Goal: Task Accomplishment & Management: Use online tool/utility

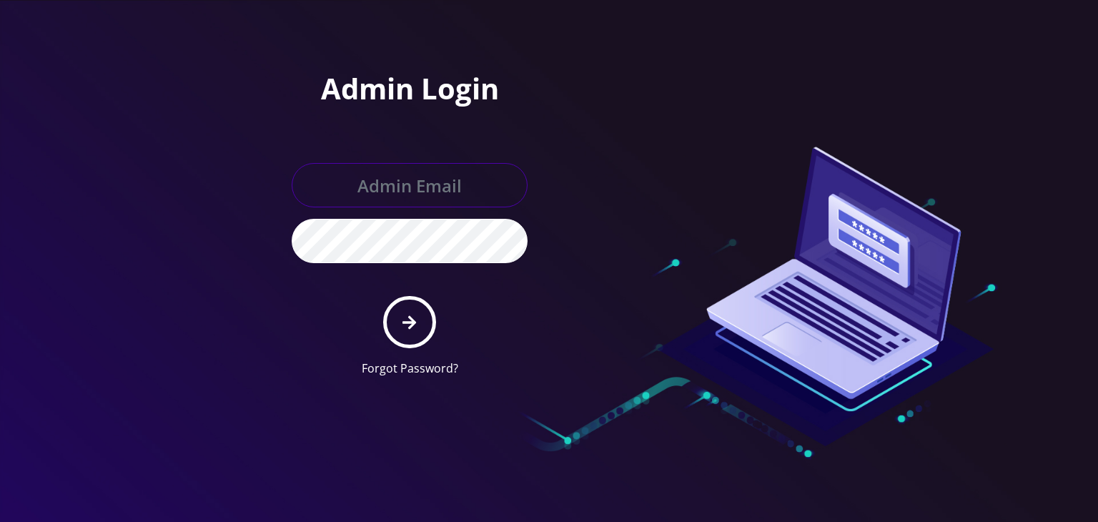
type input "[PERSON_NAME][EMAIL_ADDRESS][DOMAIN_NAME]"
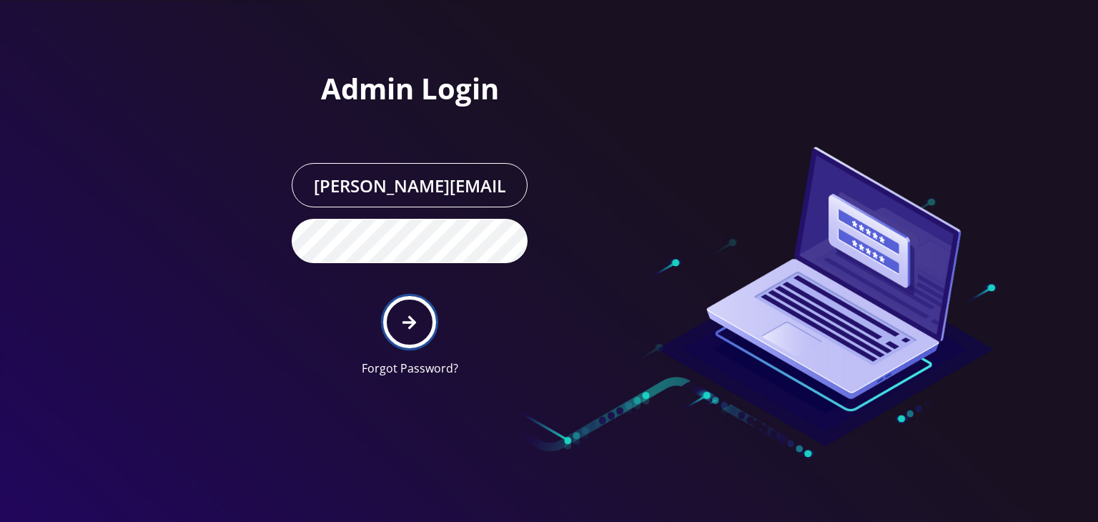
click at [413, 316] on icon "submit" at bounding box center [410, 323] width 14 height 16
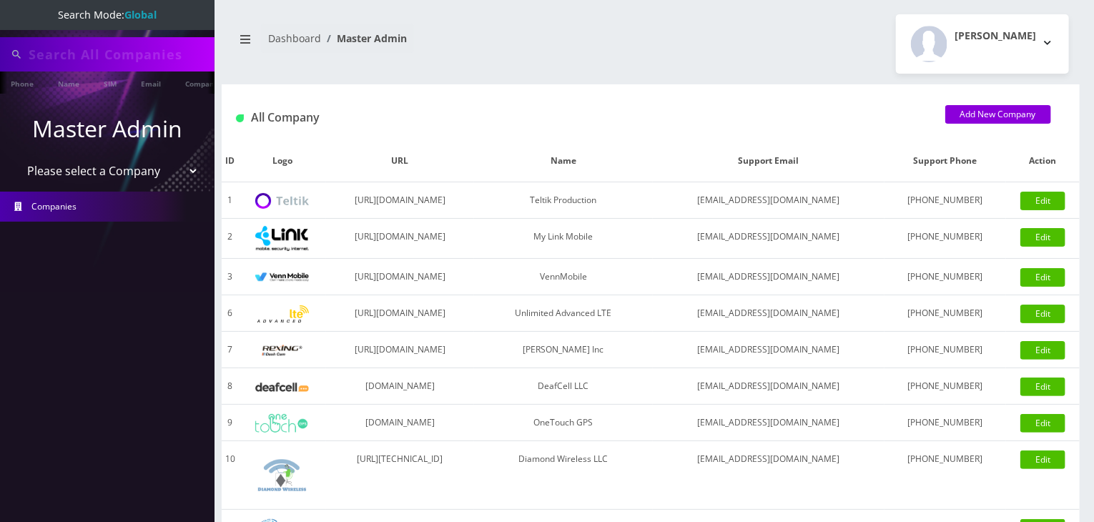
click at [110, 174] on select "Please select a Company Teltik Production My Link Mobile VennMobile Unlimited A…" at bounding box center [107, 170] width 182 height 27
select select "13"
click at [16, 157] on select "Please select a Company Teltik Production My Link Mobile VennMobile Unlimited A…" at bounding box center [107, 170] width 182 height 27
type input "jt tickets"
click at [143, 172] on select "Please select a Company Teltik Production My Link Mobile VennMobile Unlimited A…" at bounding box center [107, 172] width 182 height 27
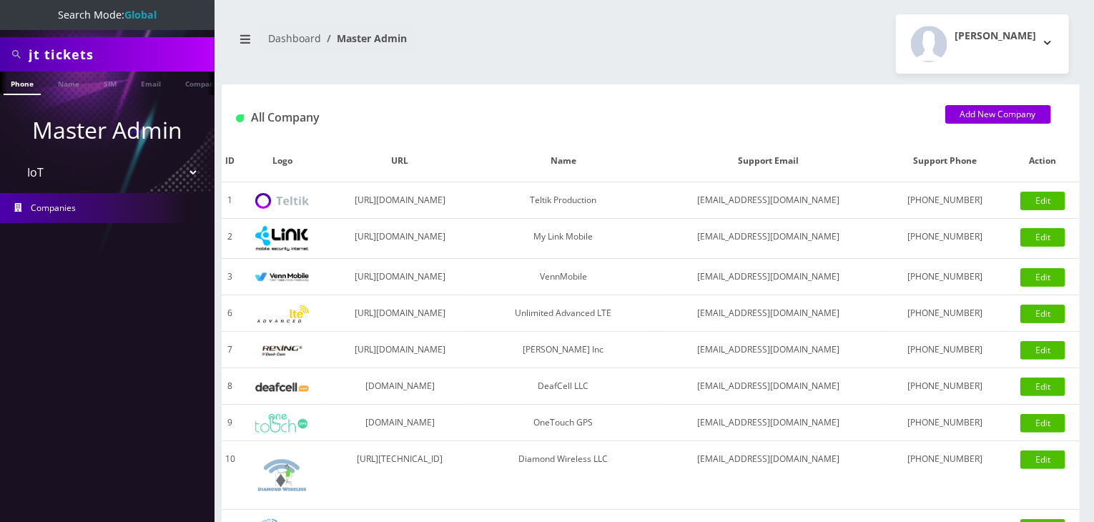
click at [16, 159] on select "Please select a Company Teltik Production My Link Mobile VennMobile Unlimited A…" at bounding box center [107, 172] width 182 height 27
click at [70, 84] on link "Name" at bounding box center [69, 83] width 36 height 24
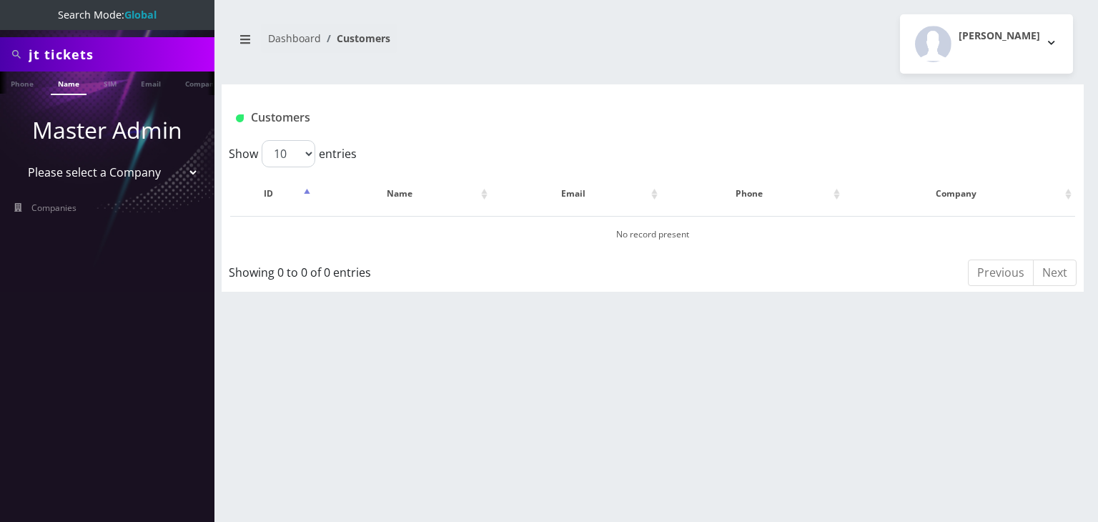
click at [165, 177] on select "Please select a Company Teltik Production My Link Mobile VennMobile Unlimited A…" at bounding box center [107, 172] width 182 height 27
select select "13"
click at [16, 159] on select "Please select a Company Teltik Production My Link Mobile VennMobile Unlimited A…" at bounding box center [107, 172] width 182 height 27
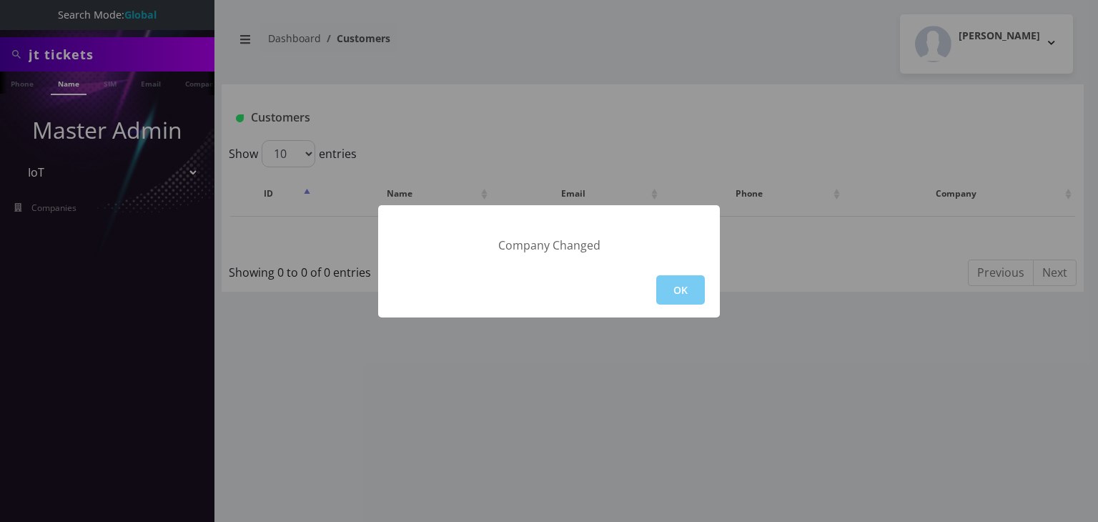
click at [682, 280] on button "OK" at bounding box center [680, 289] width 49 height 29
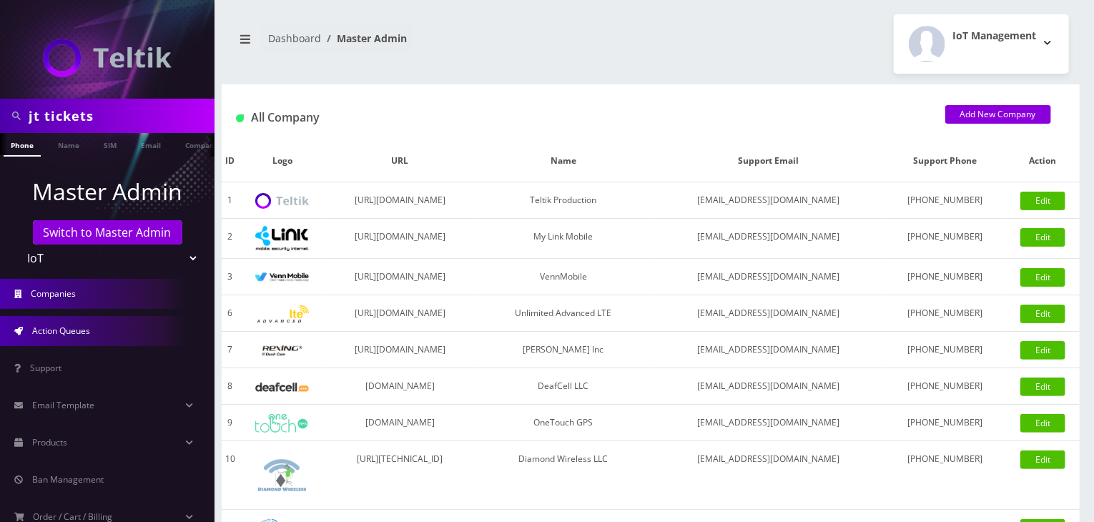
click at [111, 327] on link "Action Queues" at bounding box center [107, 331] width 214 height 30
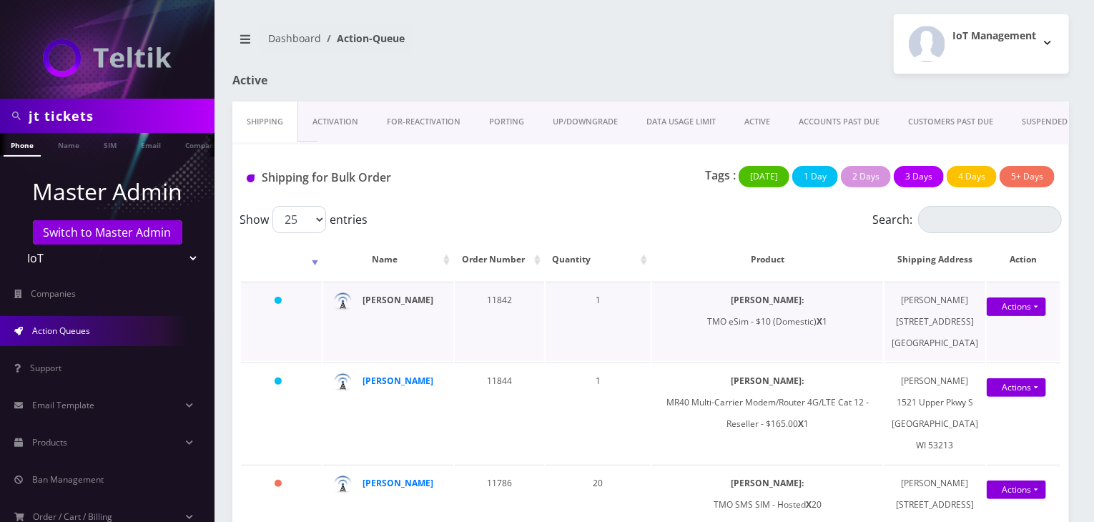
click at [403, 306] on strong "[PERSON_NAME]" at bounding box center [397, 300] width 71 height 12
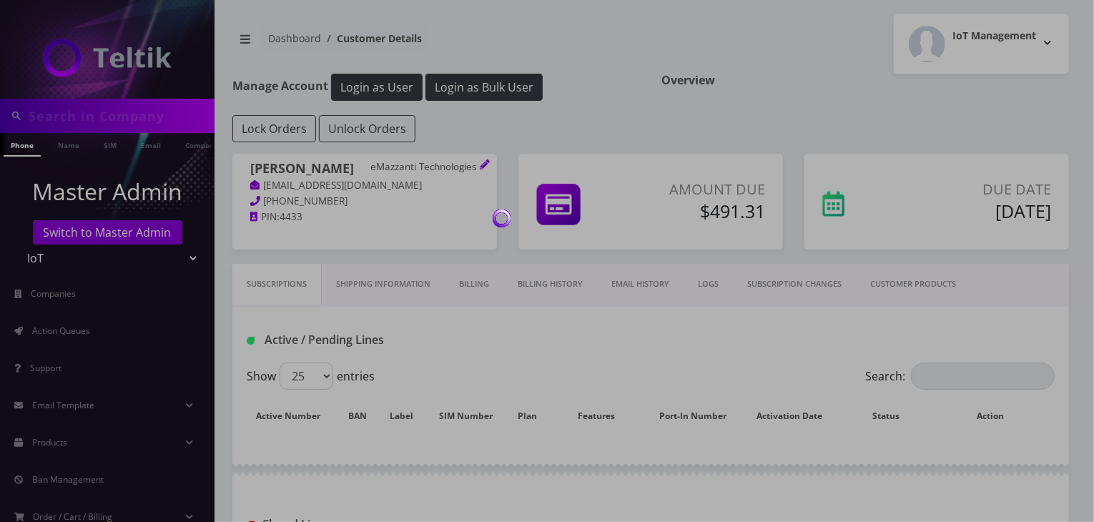
type input "jt tickets"
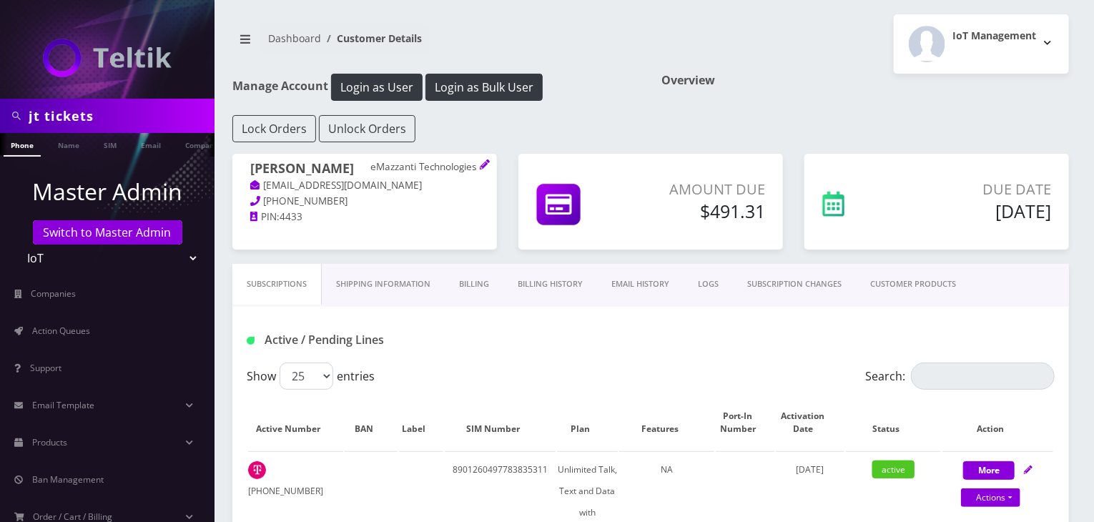
click at [545, 280] on link "Billing History" at bounding box center [550, 284] width 94 height 41
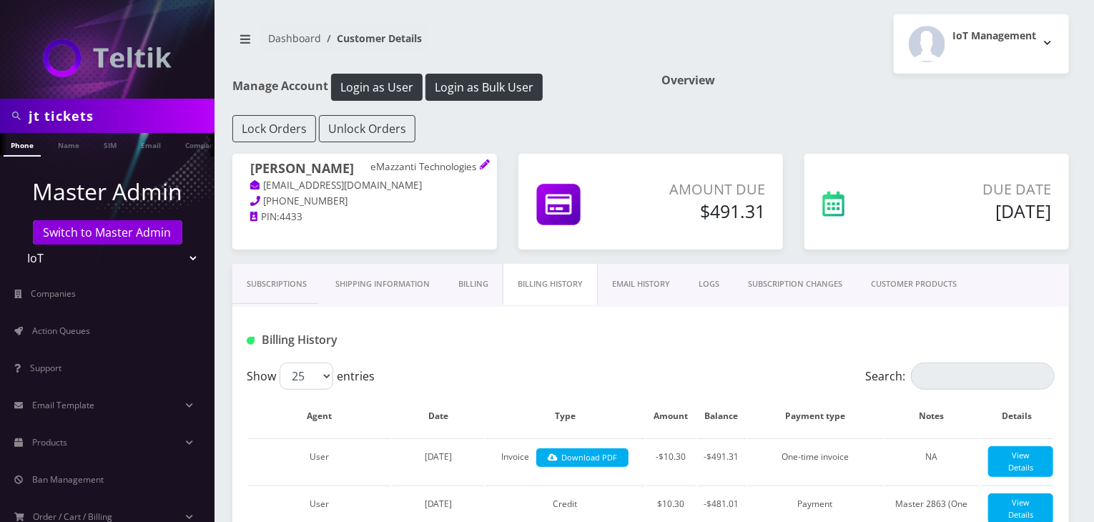
click at [283, 288] on link "Subscriptions" at bounding box center [276, 284] width 89 height 41
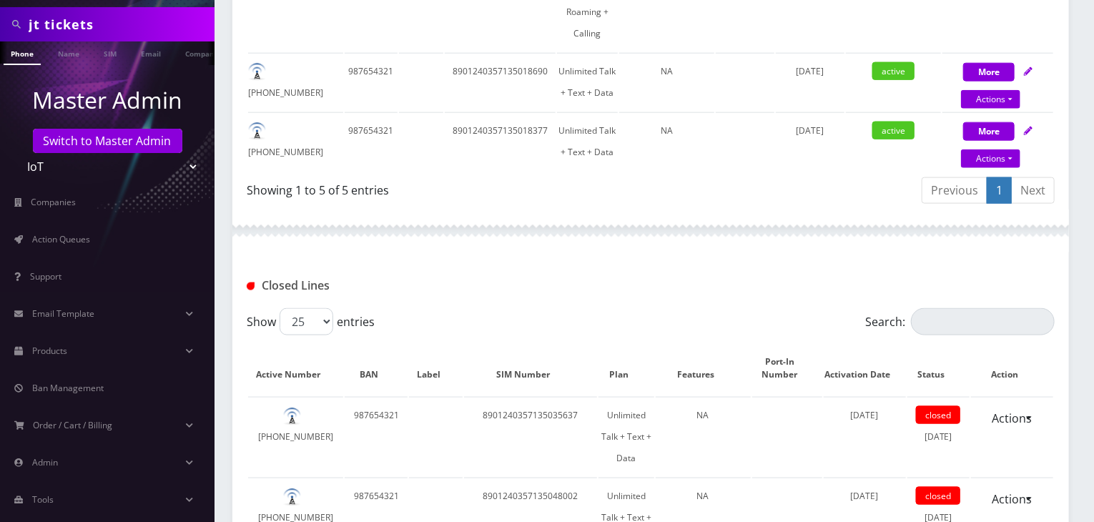
scroll to position [114, 0]
